Goal: Task Accomplishment & Management: Complete application form

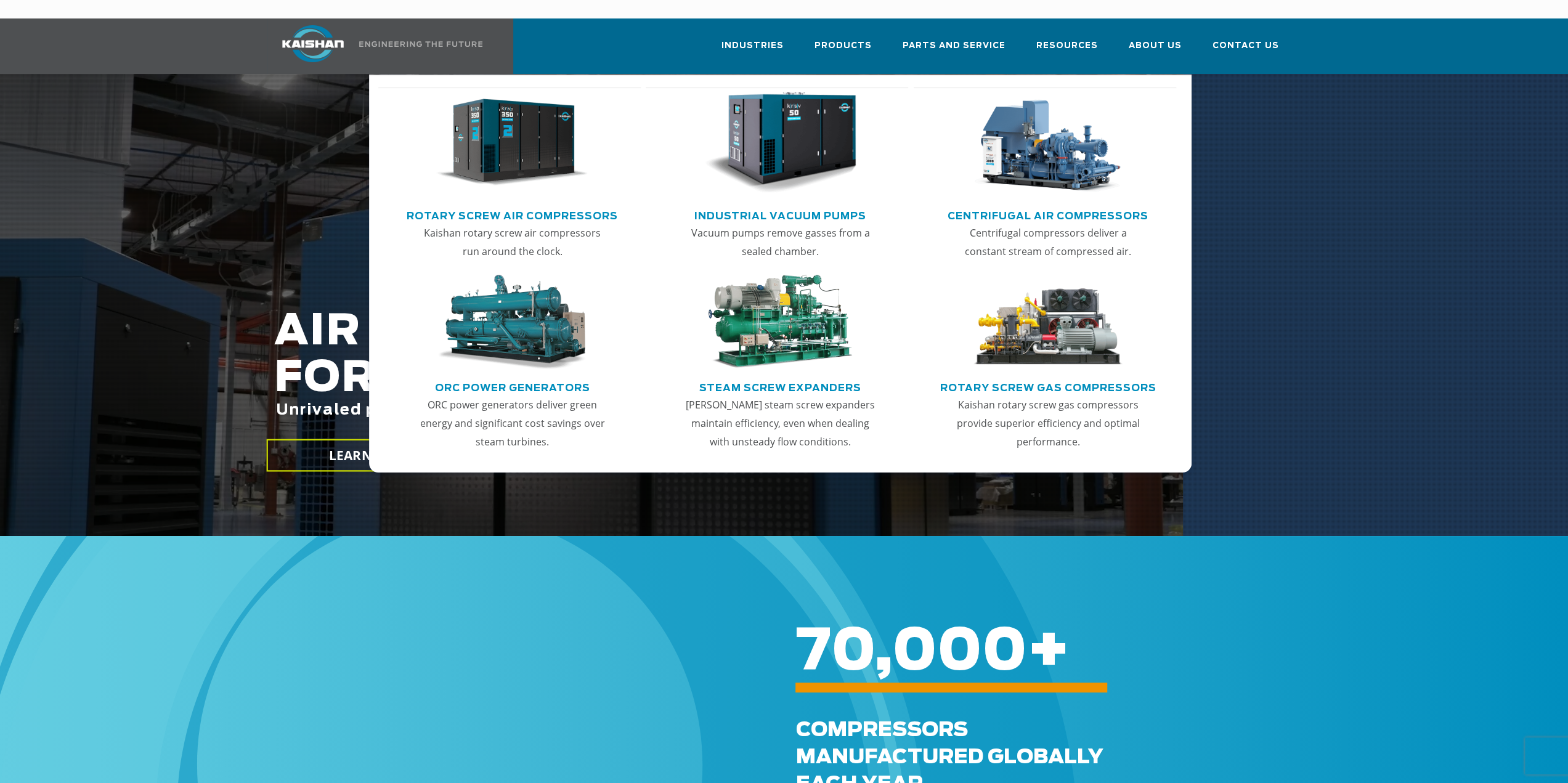
click at [1050, 144] on img "Main menu" at bounding box center [1048, 143] width 151 height 102
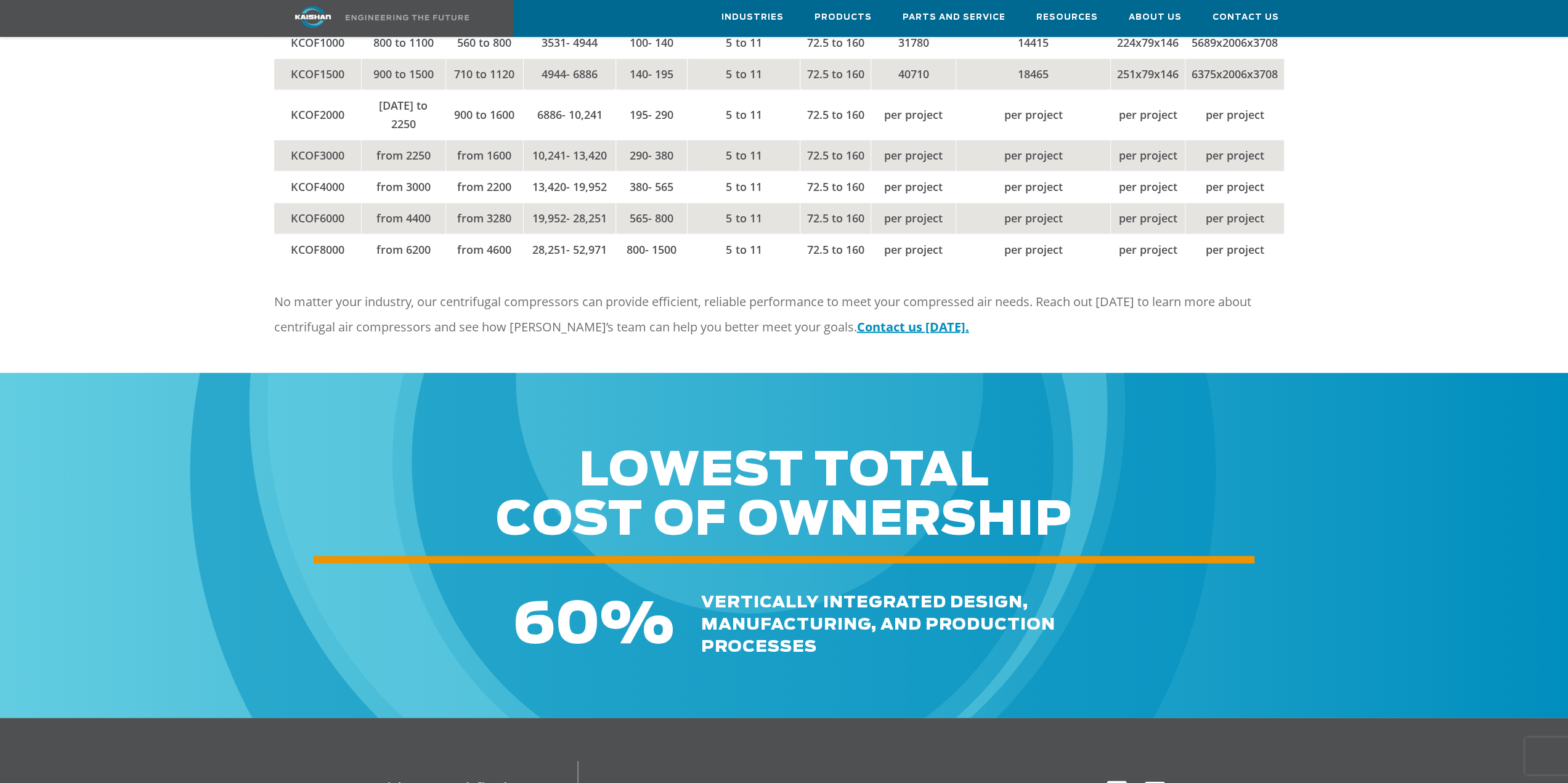
scroll to position [2402, 0]
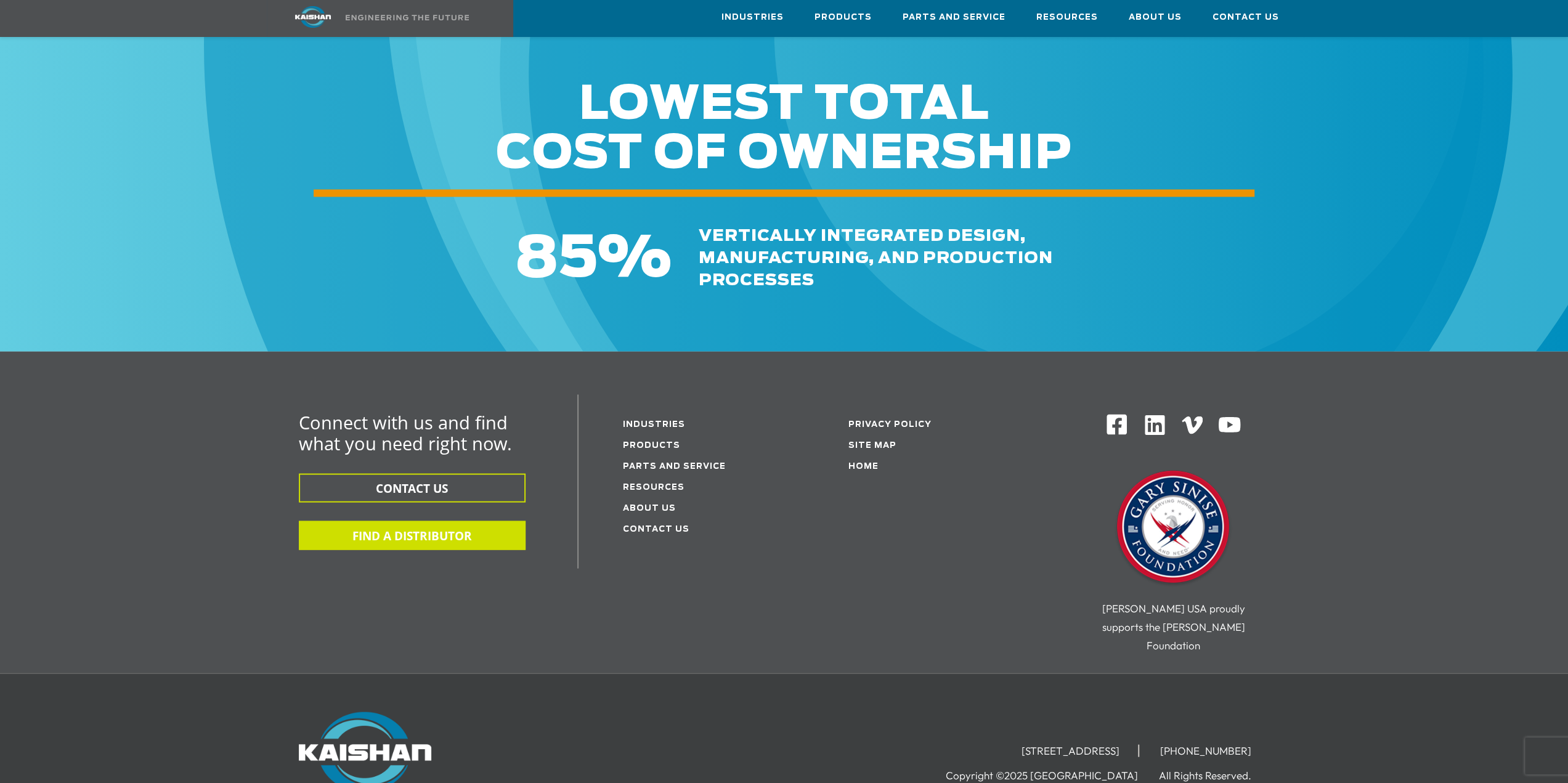
click at [364, 521] on button "FIND A DISTRIBUTOR" at bounding box center [412, 535] width 227 height 29
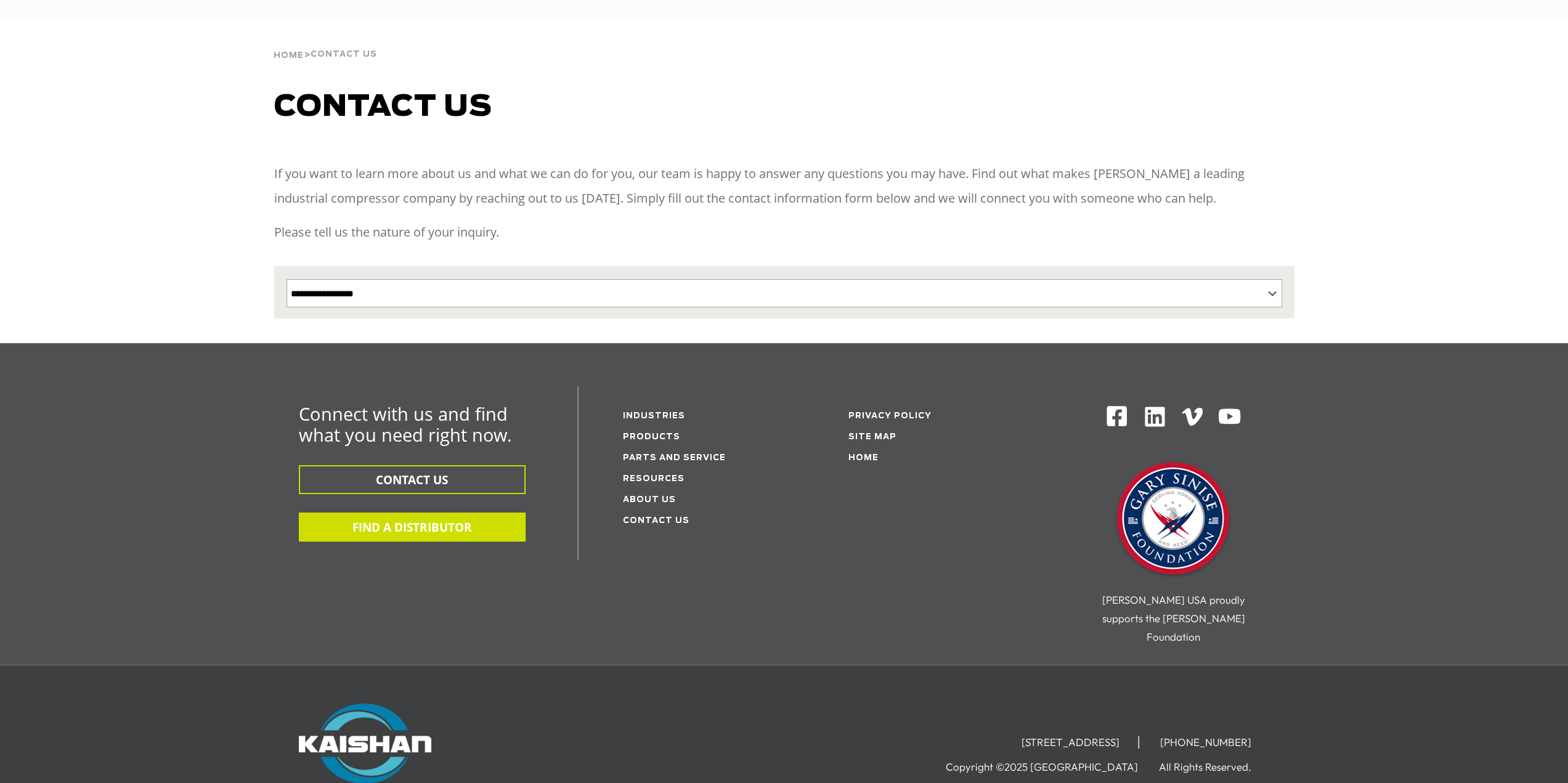
select select "**********"
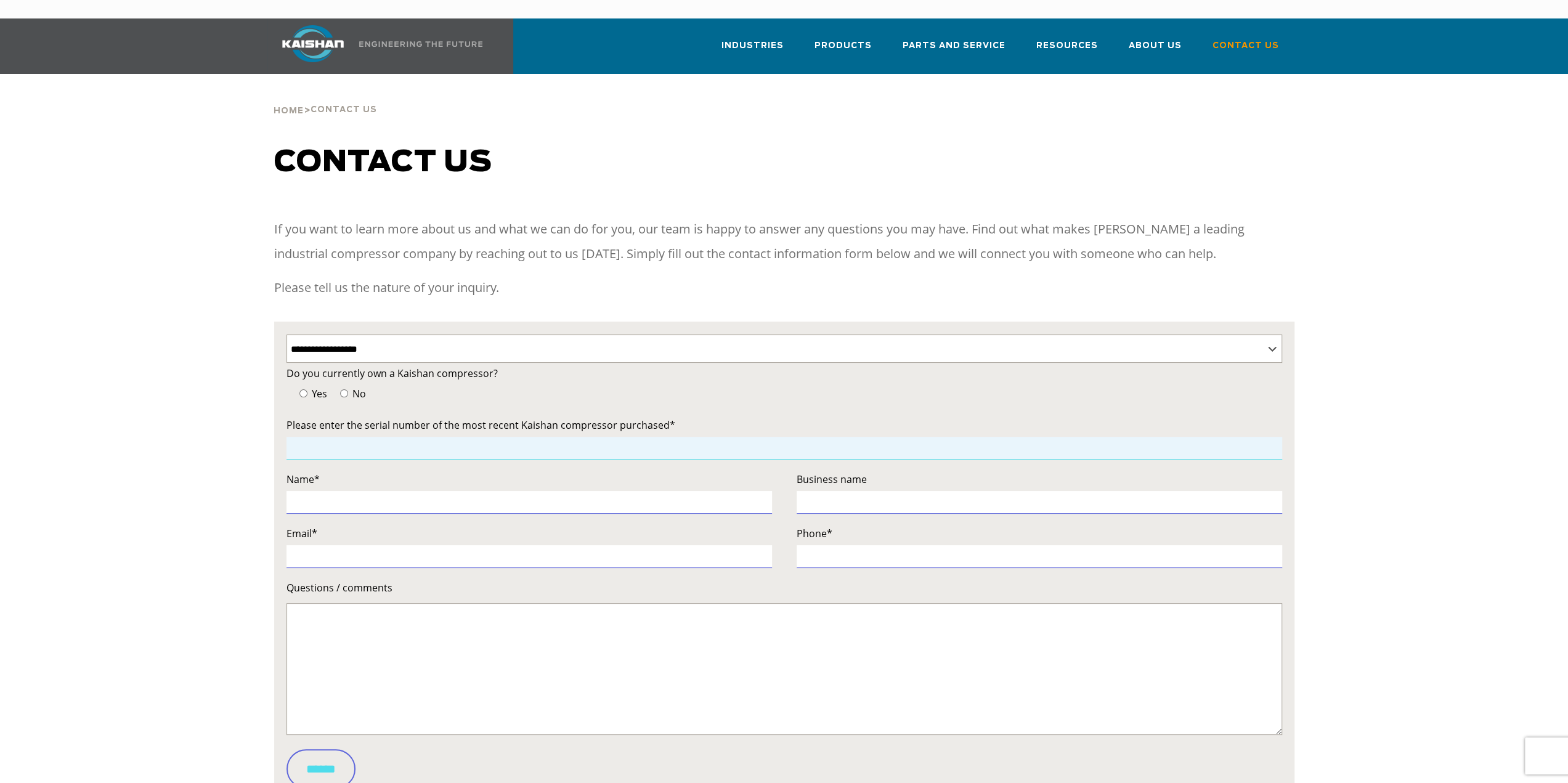
click at [315, 436] on input "Contact form" at bounding box center [784, 447] width 995 height 23
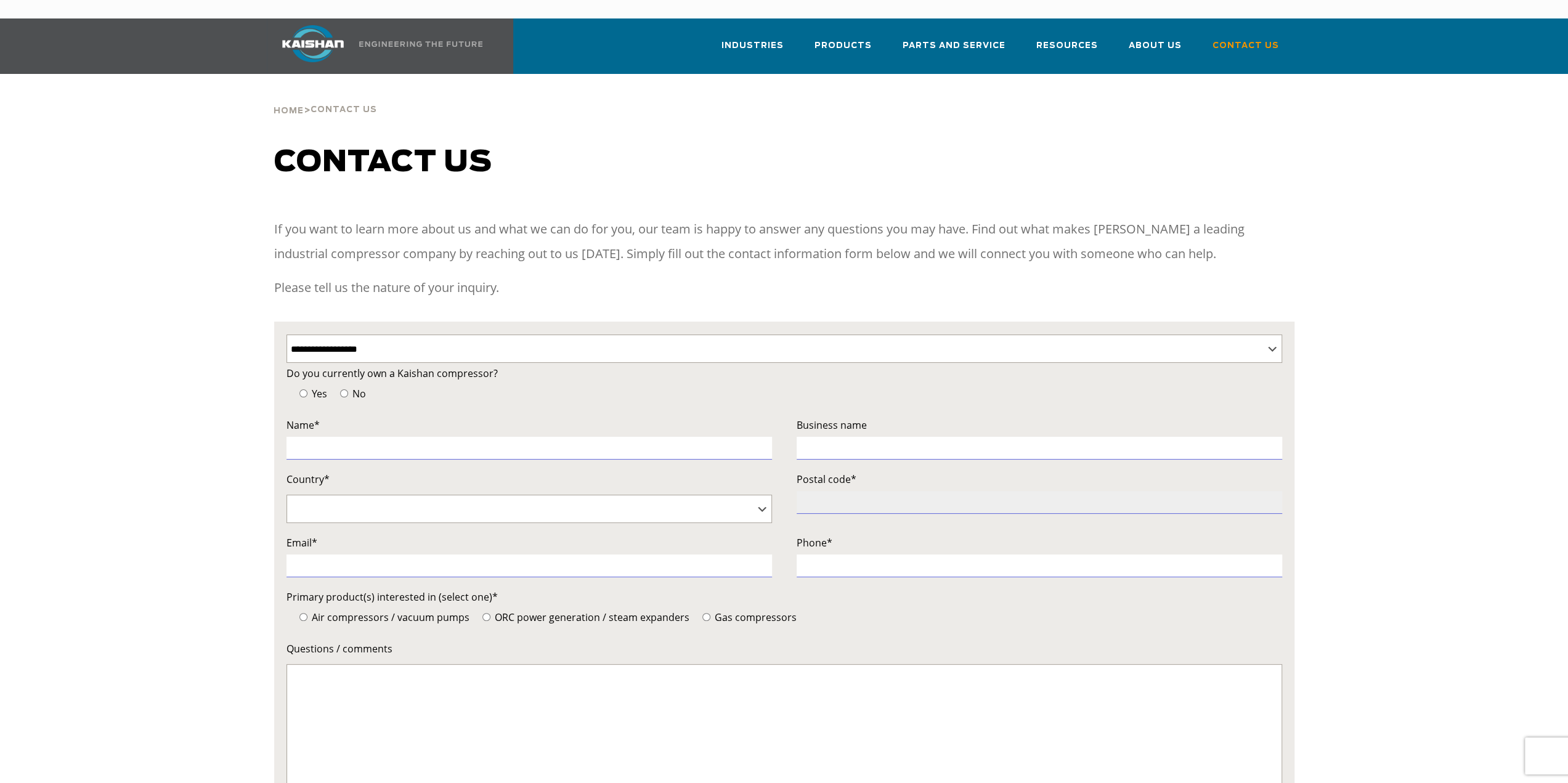
type input "*"
type input "*******"
type input "*"
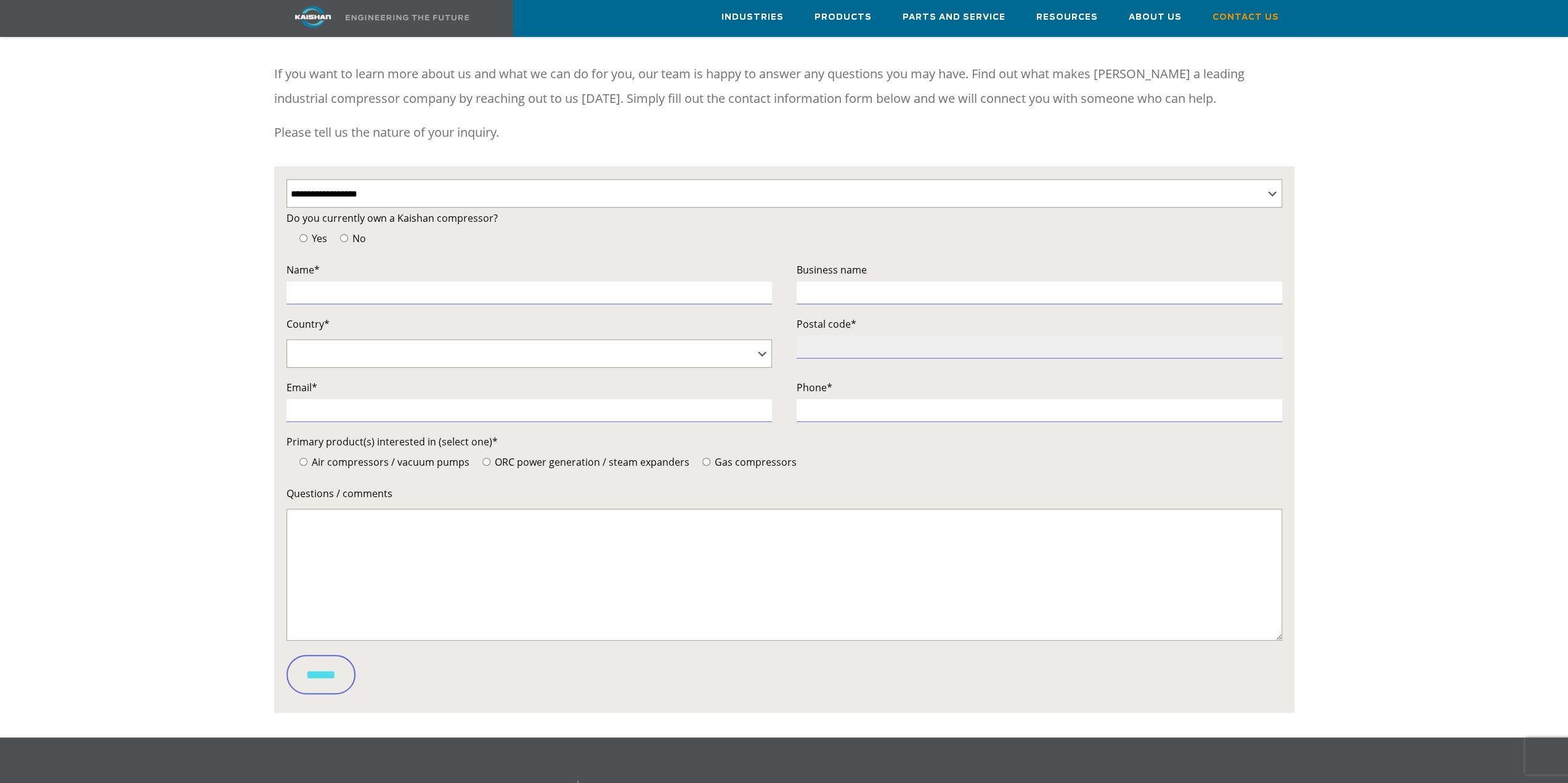
scroll to position [123, 0]
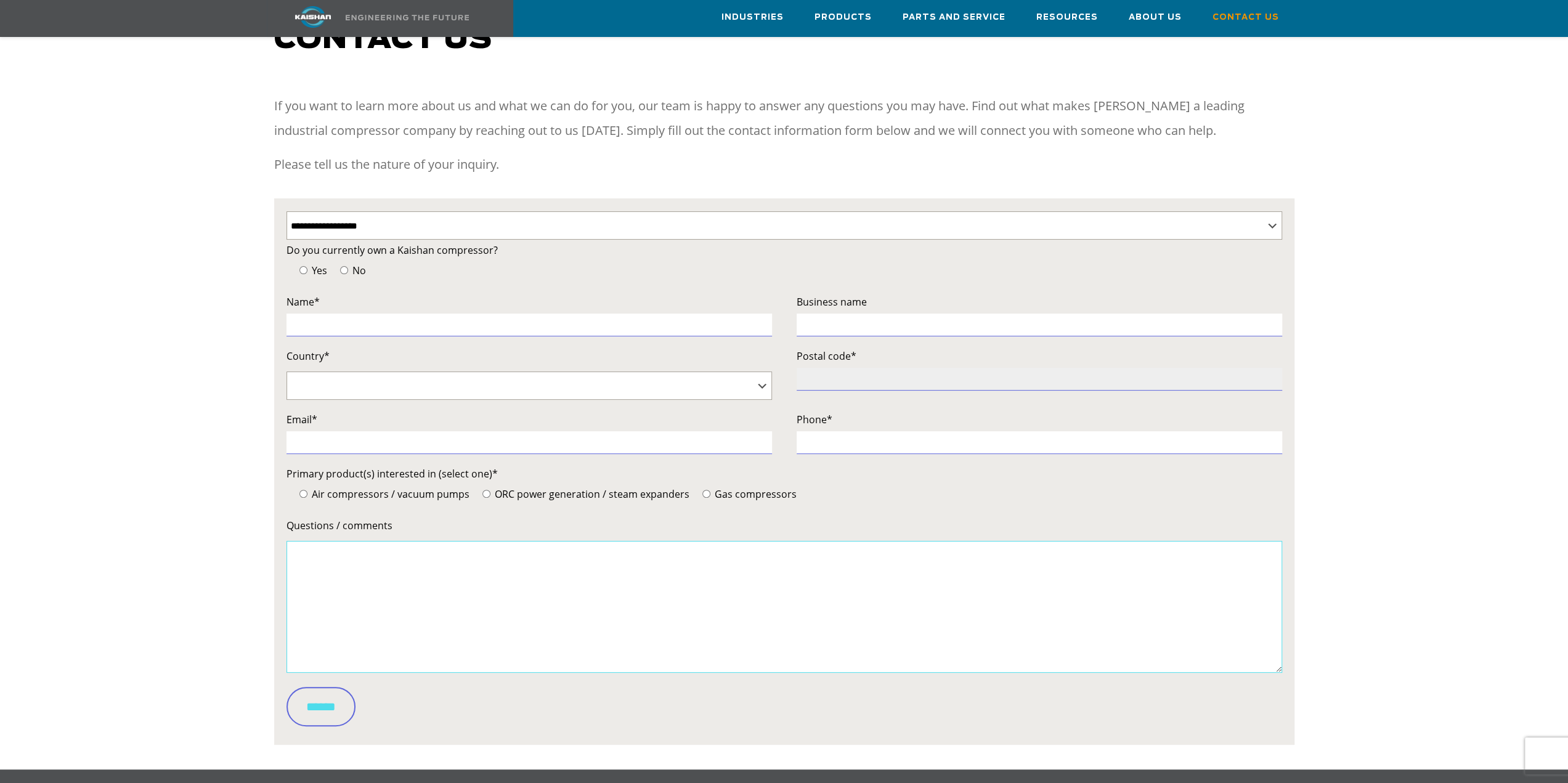
click at [327, 578] on textarea "Questions / comments" at bounding box center [784, 607] width 995 height 132
type input "*"
type input "*******"
type input "*"
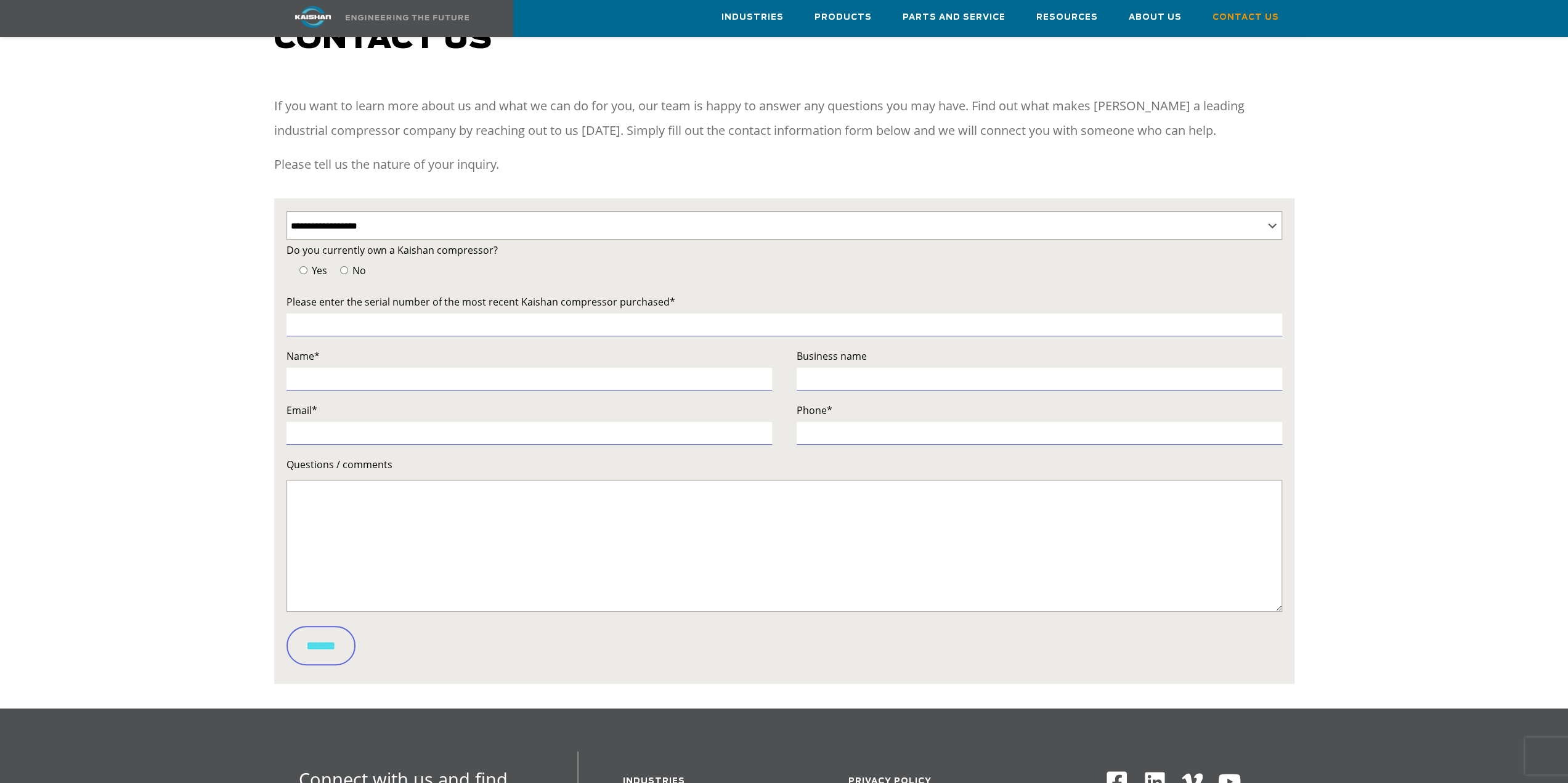
click at [354, 264] on span "No" at bounding box center [358, 271] width 16 height 14
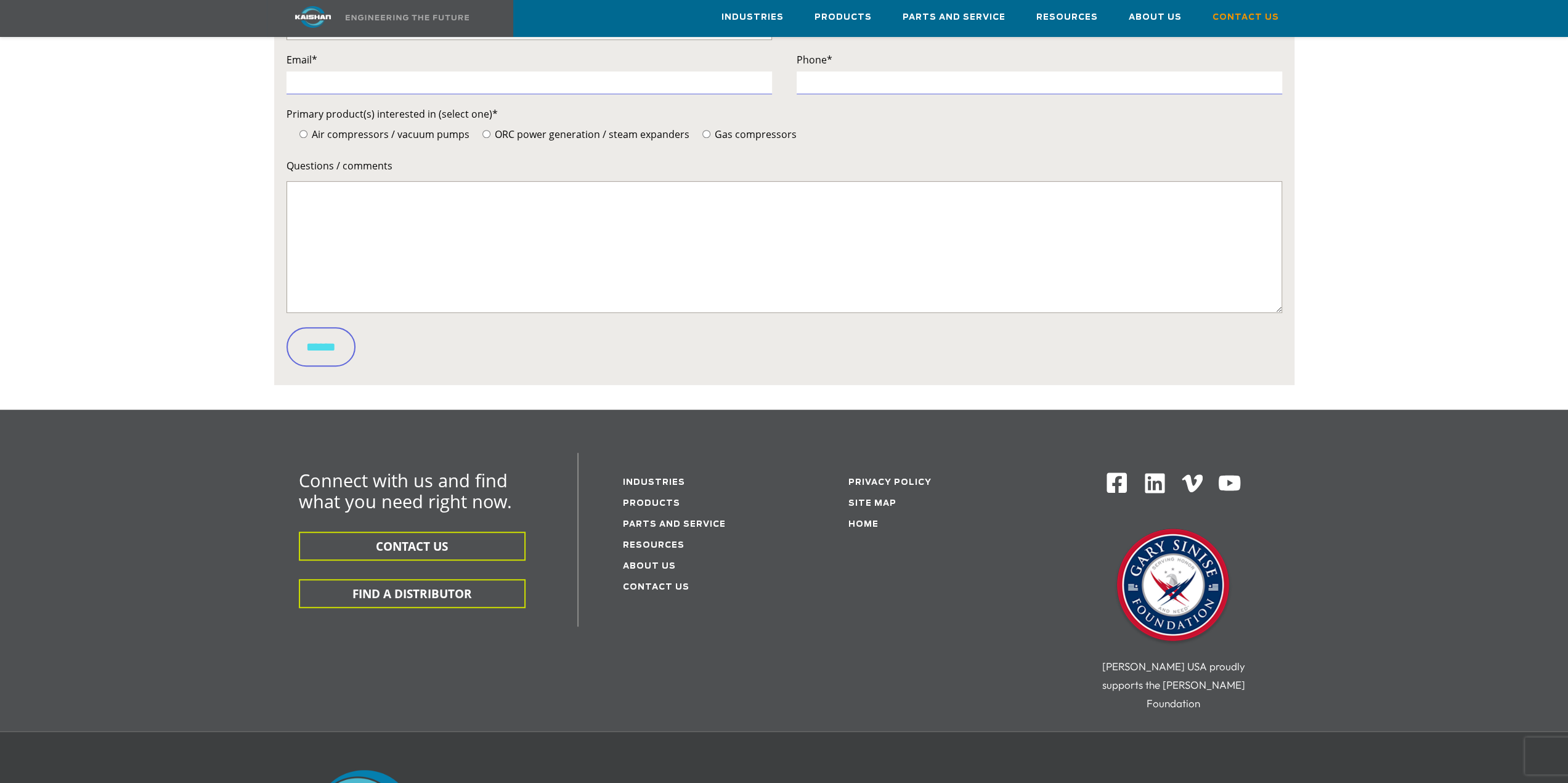
scroll to position [622, 0]
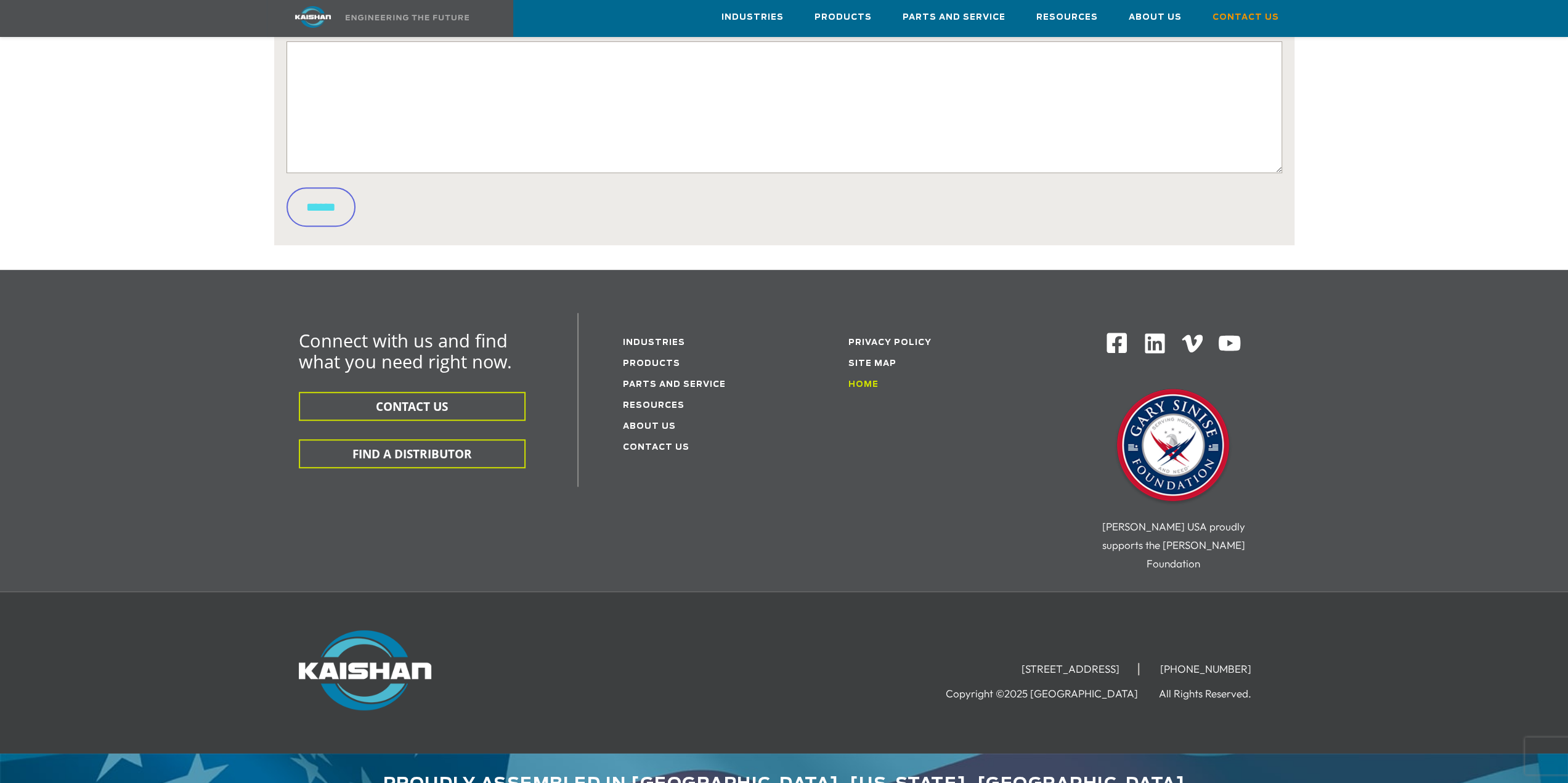
click at [863, 381] on link "Home" at bounding box center [863, 384] width 30 height 8
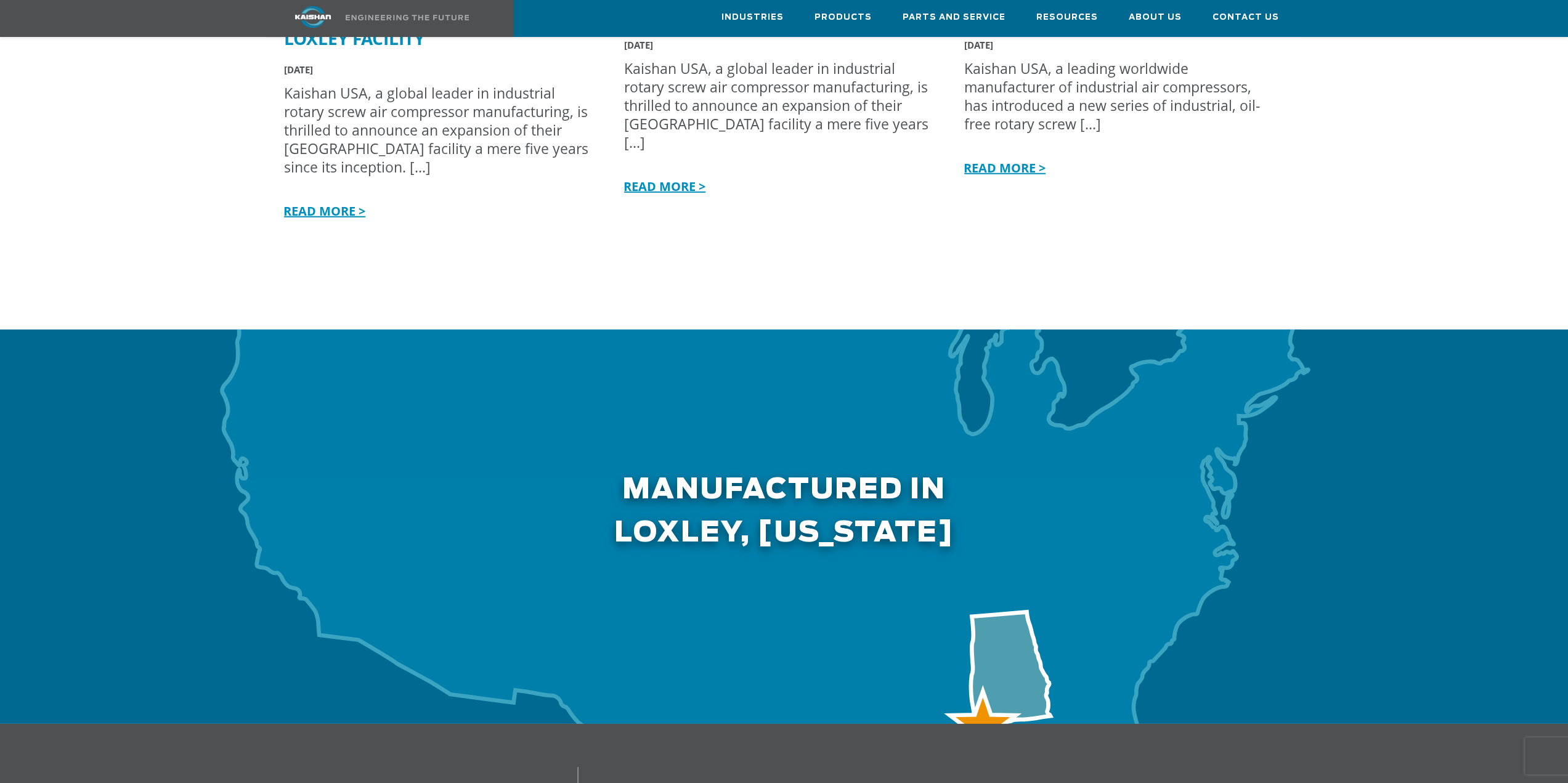
scroll to position [3425, 0]
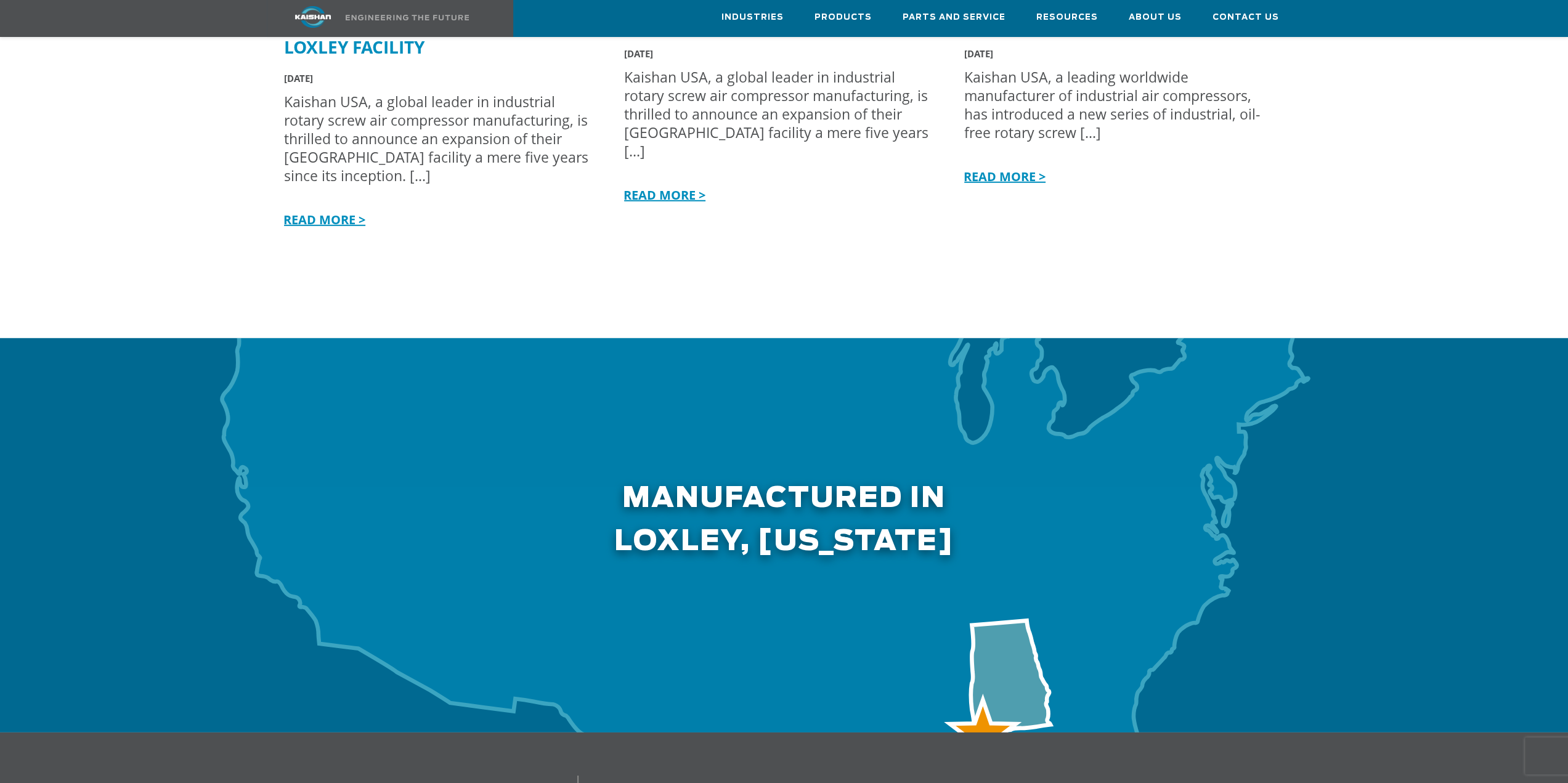
click at [779, 412] on h2 "Manufactured in LOXLEY, Alabama" at bounding box center [784, 451] width 1020 height 226
click at [795, 465] on h2 "Manufactured in LOXLEY, Alabama" at bounding box center [784, 451] width 1020 height 226
drag, startPoint x: 797, startPoint y: 460, endPoint x: 744, endPoint y: 464, distance: 53.2
click at [795, 460] on h2 "Manufactured in LOXLEY, Alabama" at bounding box center [784, 451] width 1020 height 226
click at [631, 461] on h2 "Manufactured in LOXLEY, Alabama" at bounding box center [784, 451] width 1020 height 226
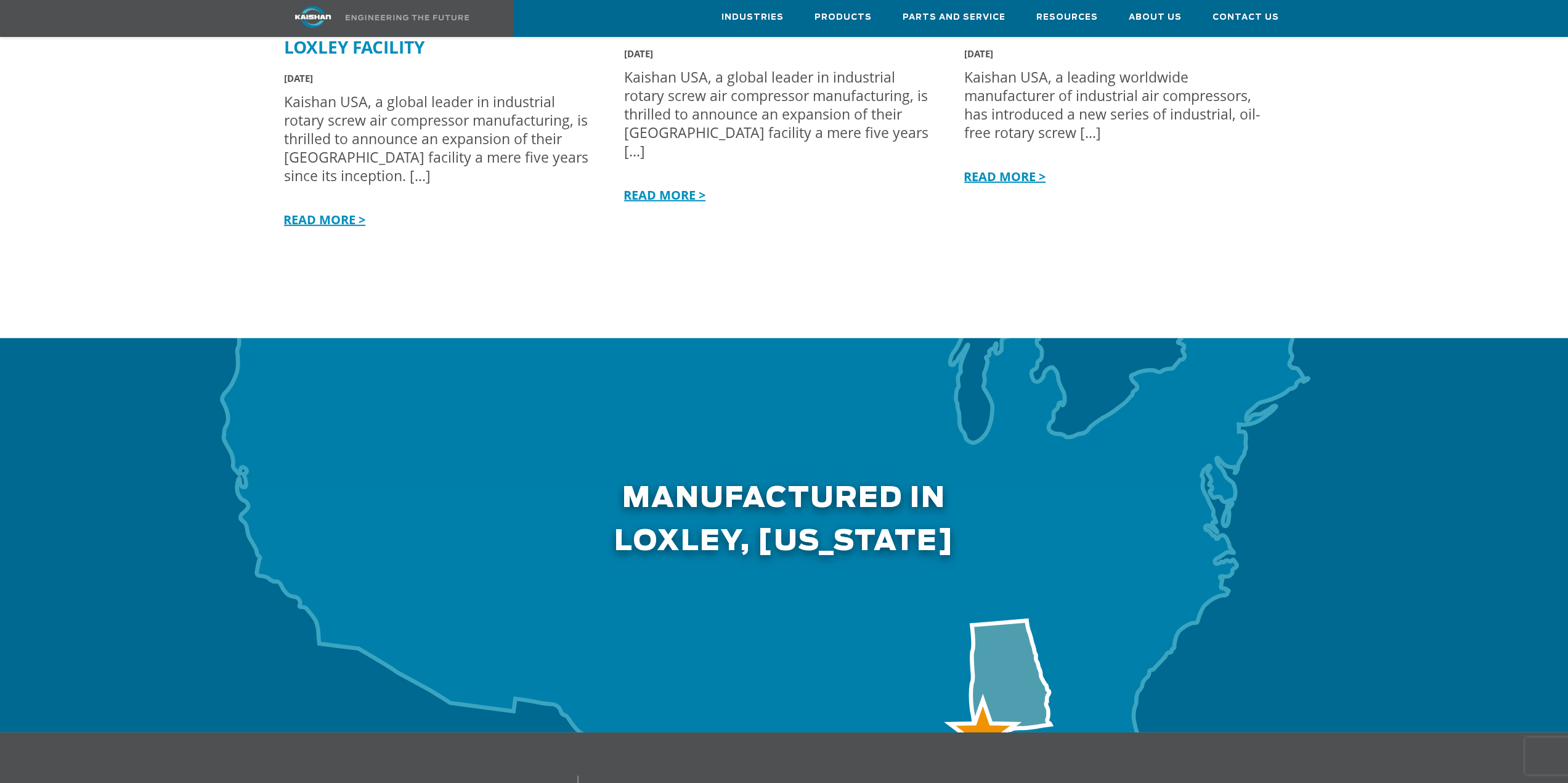
click at [704, 457] on h2 "Manufactured in LOXLEY, Alabama" at bounding box center [784, 451] width 1020 height 226
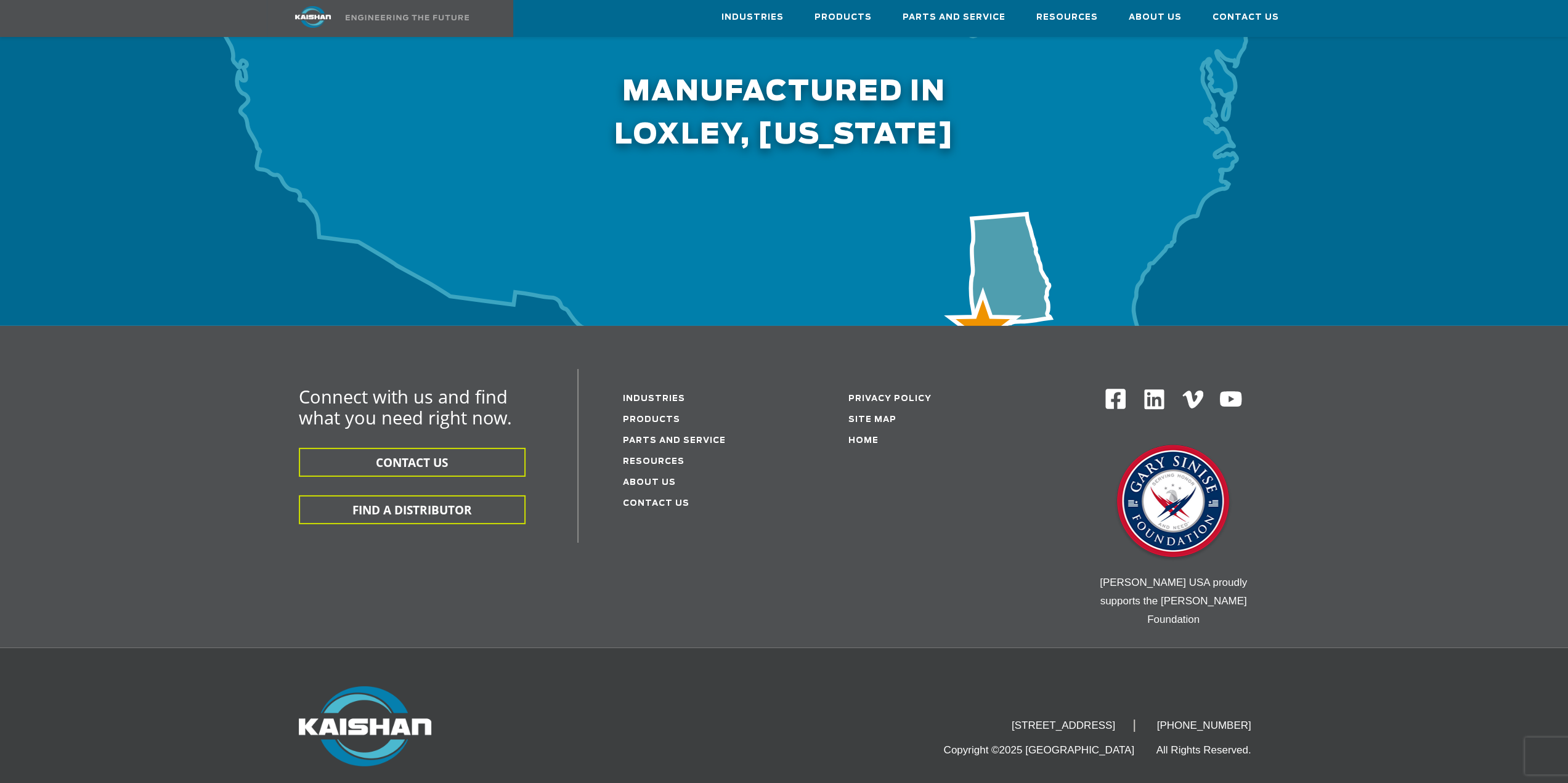
scroll to position [3856, 0]
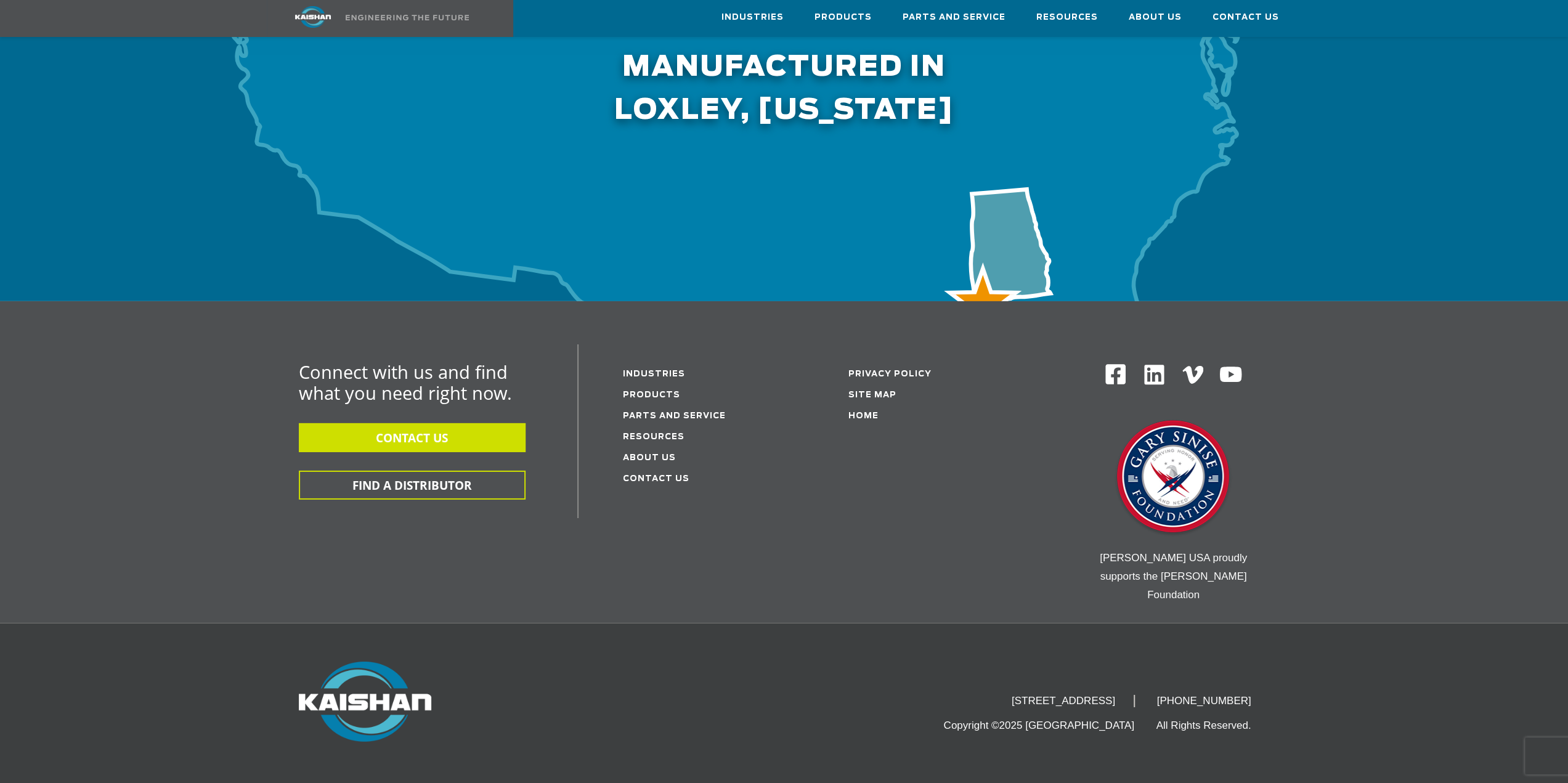
click at [428, 423] on button "CONTACT US" at bounding box center [412, 437] width 227 height 29
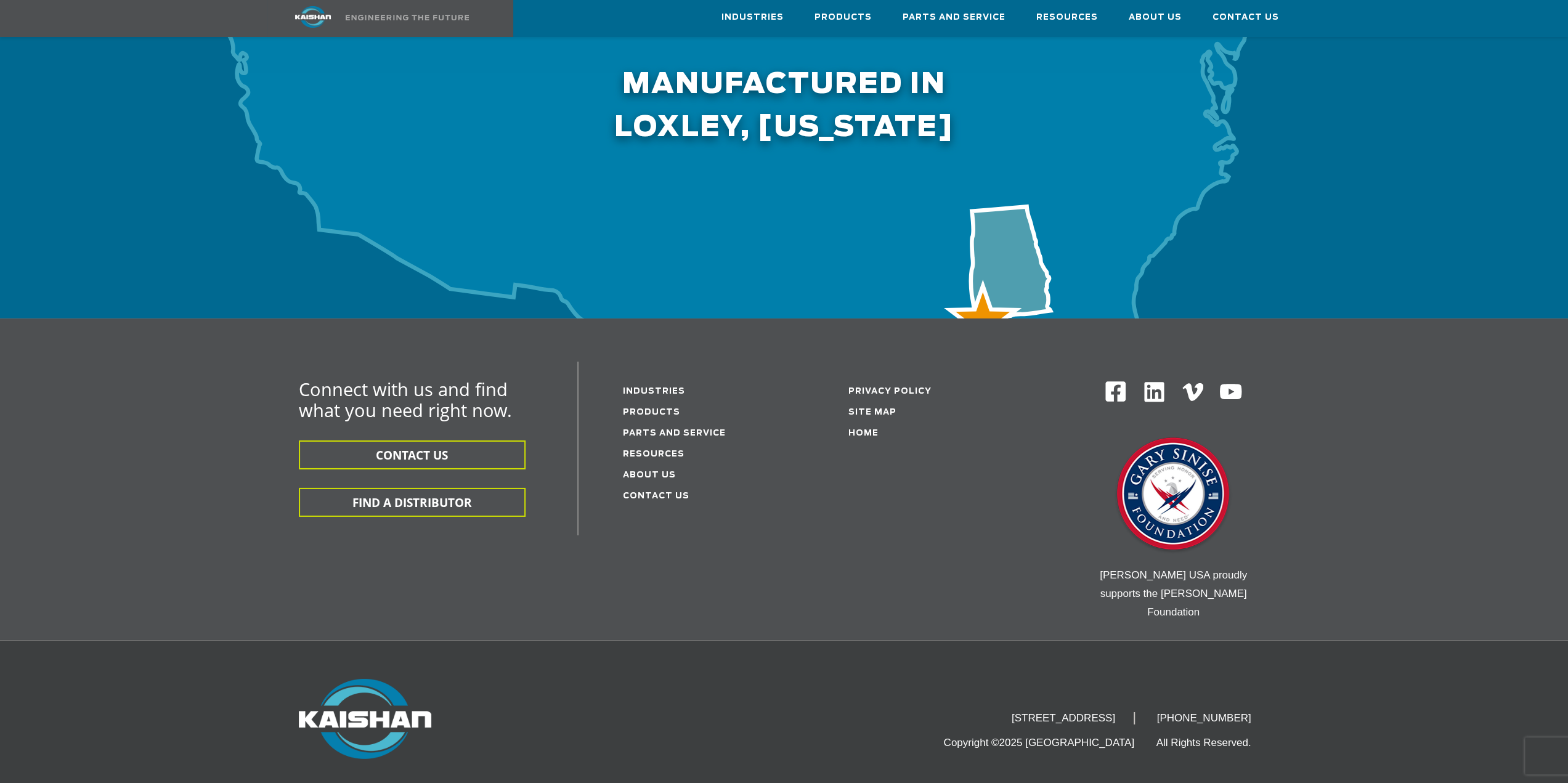
scroll to position [3856, 0]
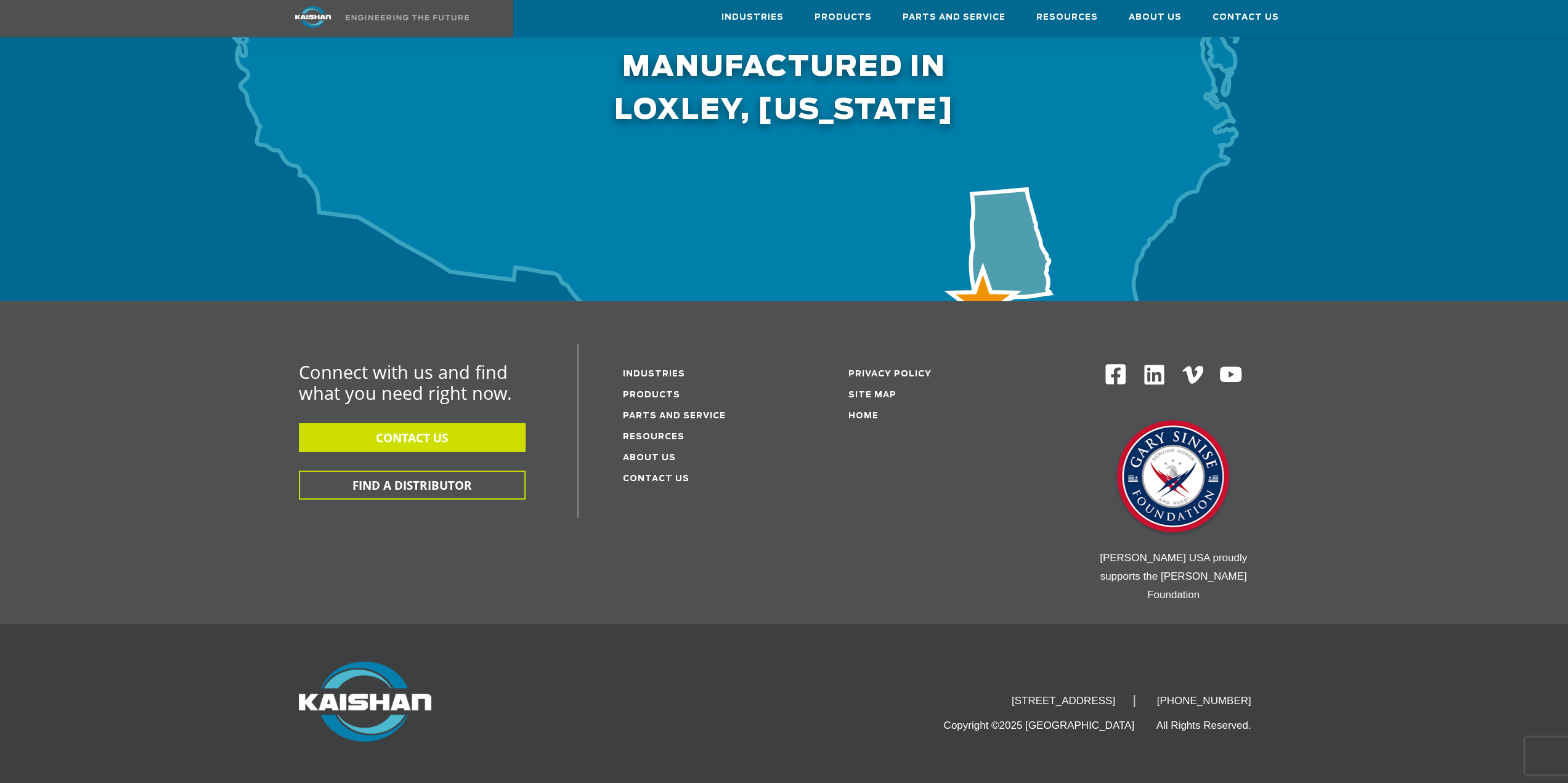
click at [432, 423] on button "CONTACT US" at bounding box center [412, 437] width 227 height 29
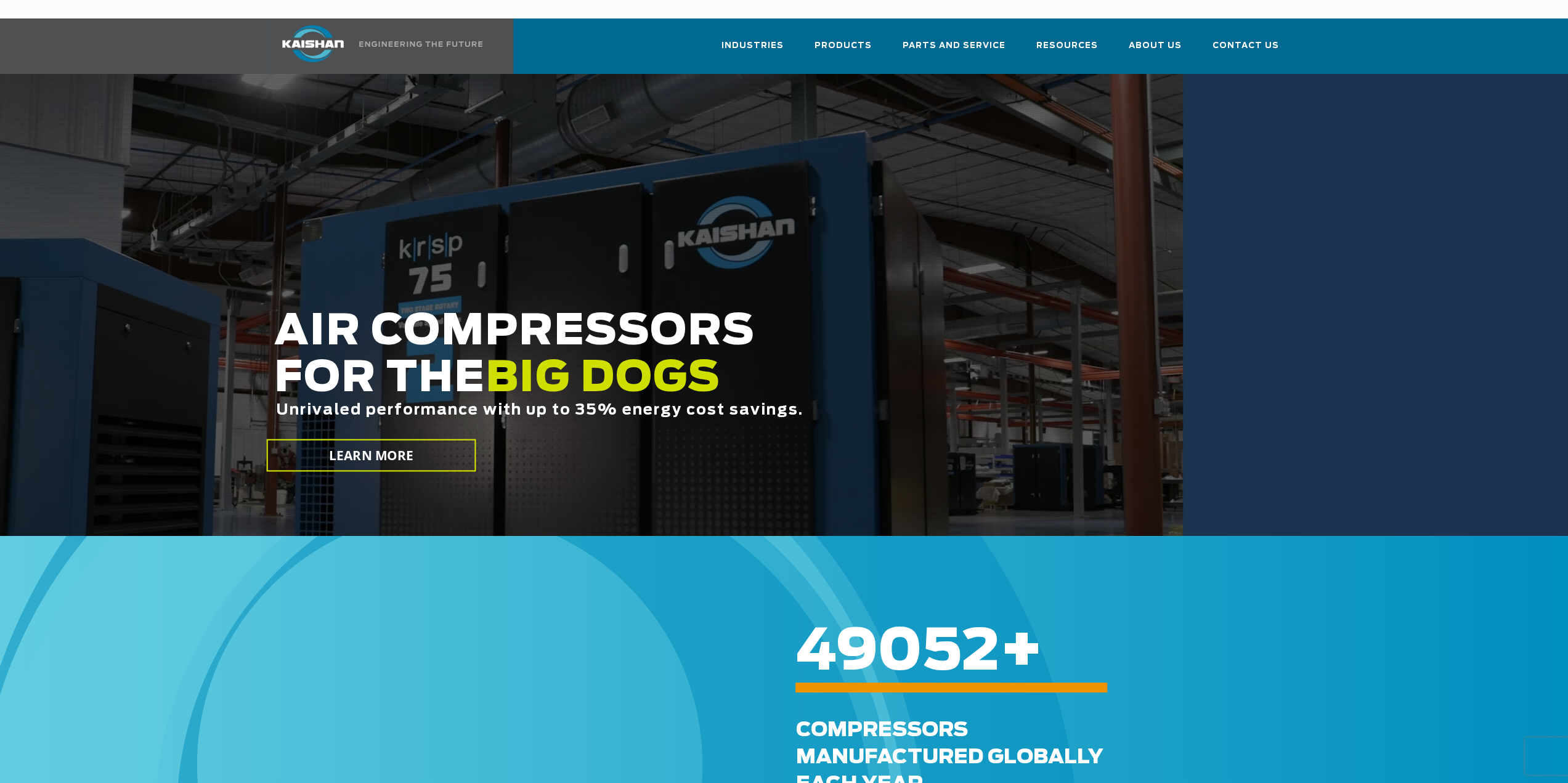
scroll to position [3715, 0]
